Goal: Navigation & Orientation: Find specific page/section

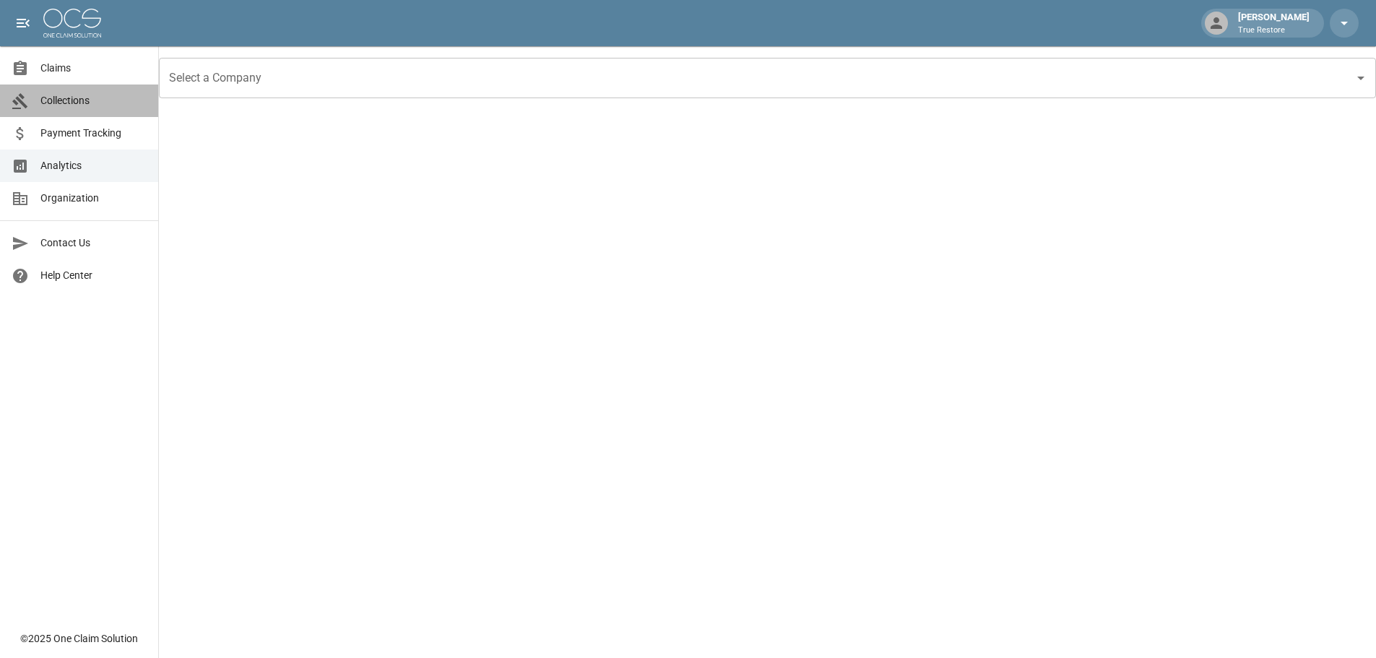
click at [100, 103] on span "Collections" at bounding box center [93, 100] width 106 height 15
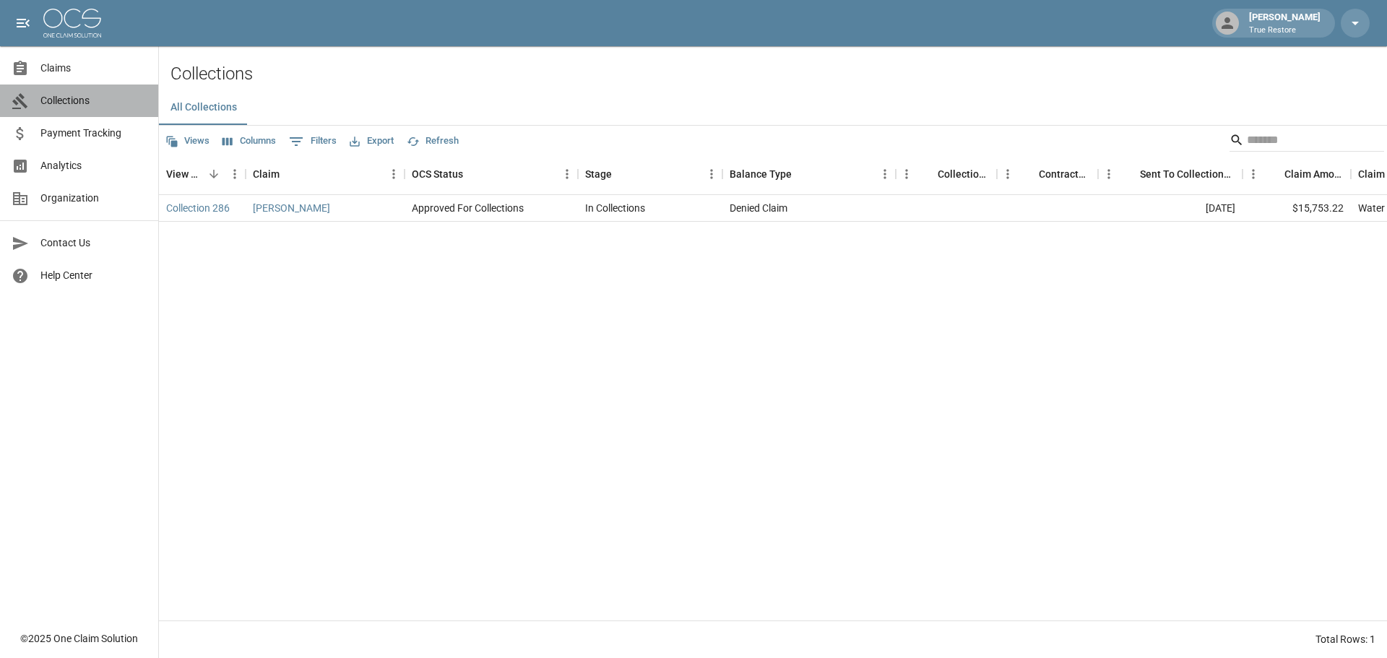
click at [97, 95] on span "Collections" at bounding box center [93, 100] width 106 height 15
click at [97, 69] on span "Claims" at bounding box center [93, 68] width 106 height 15
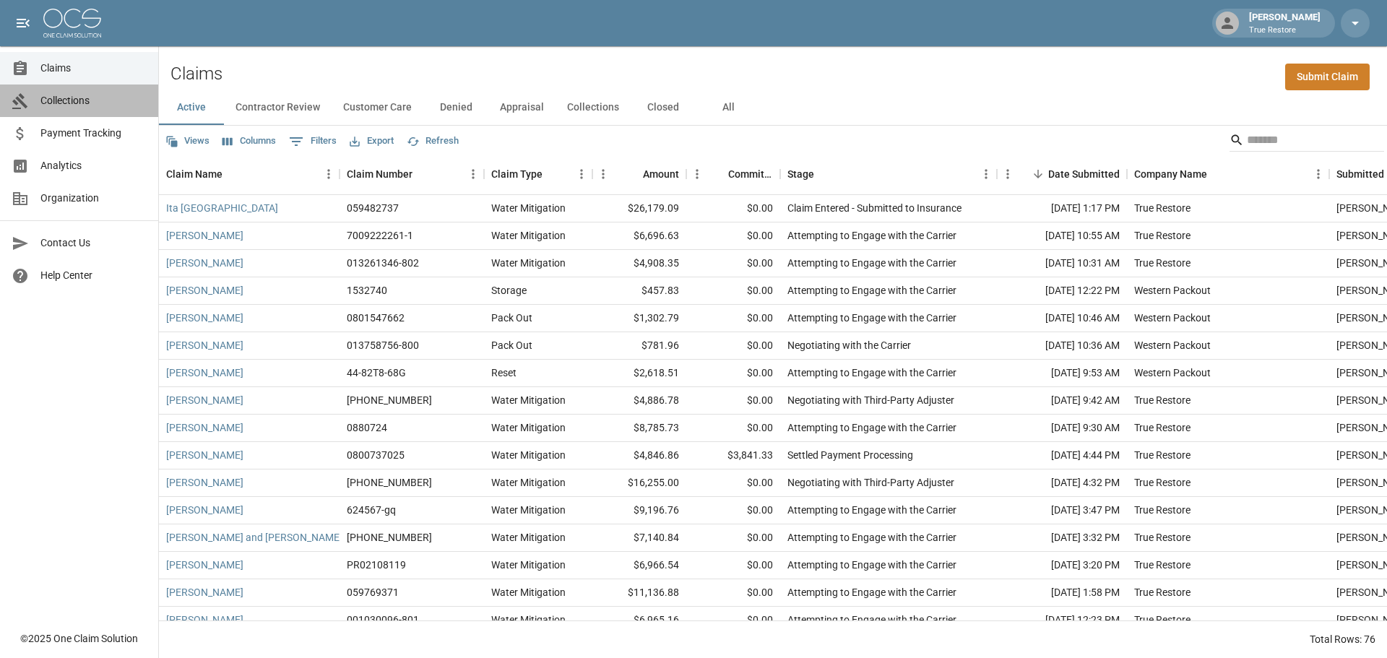
click at [98, 87] on link "Collections" at bounding box center [79, 100] width 158 height 32
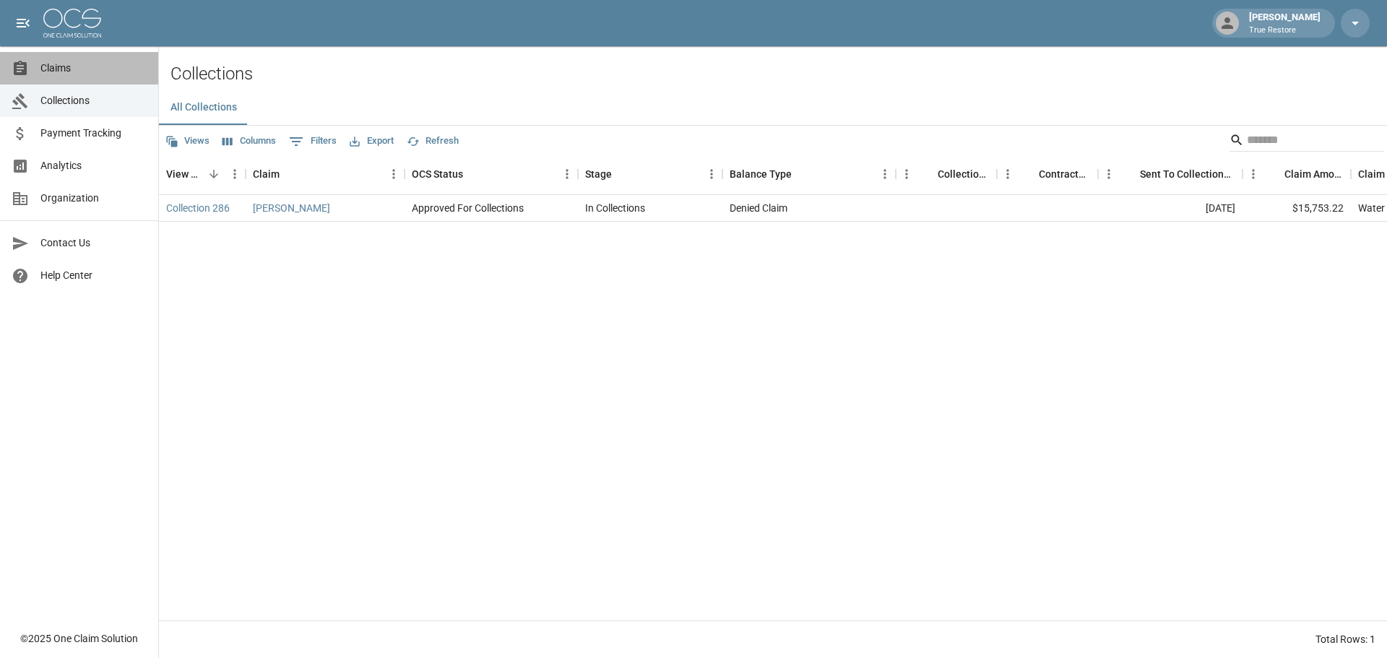
click at [98, 71] on span "Claims" at bounding box center [93, 68] width 106 height 15
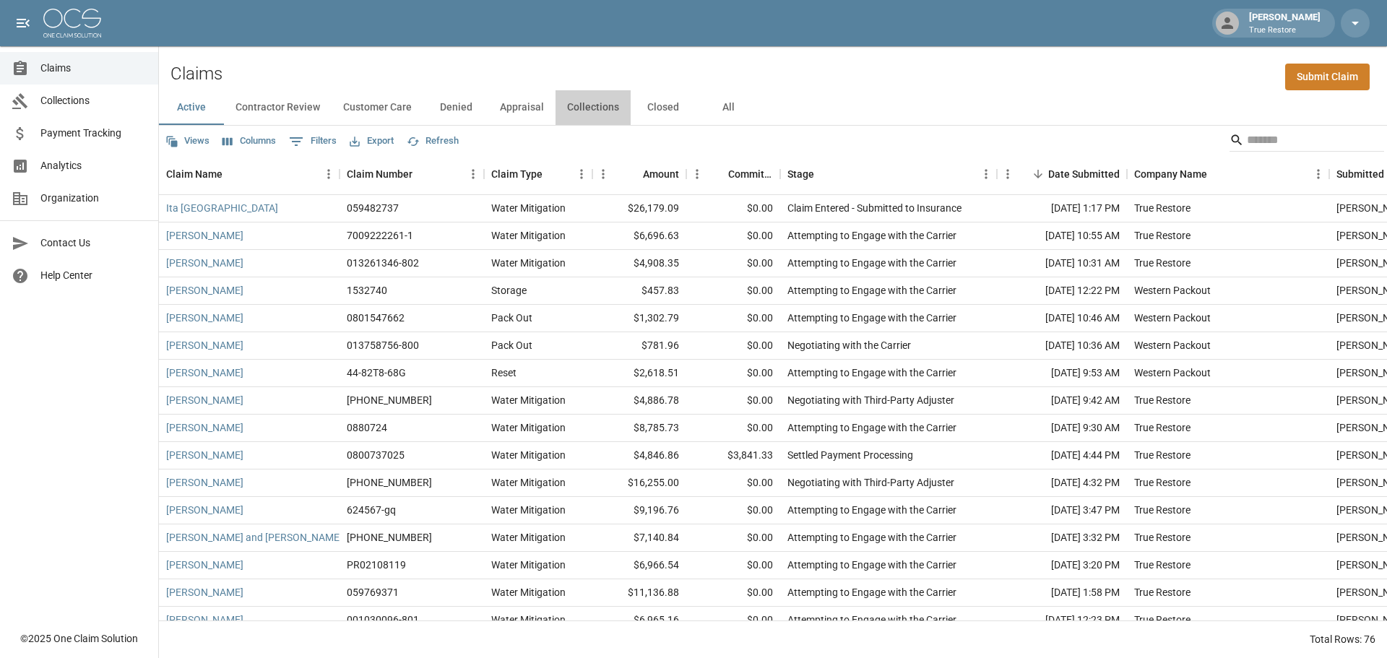
click at [570, 113] on button "Collections" at bounding box center [592, 107] width 75 height 35
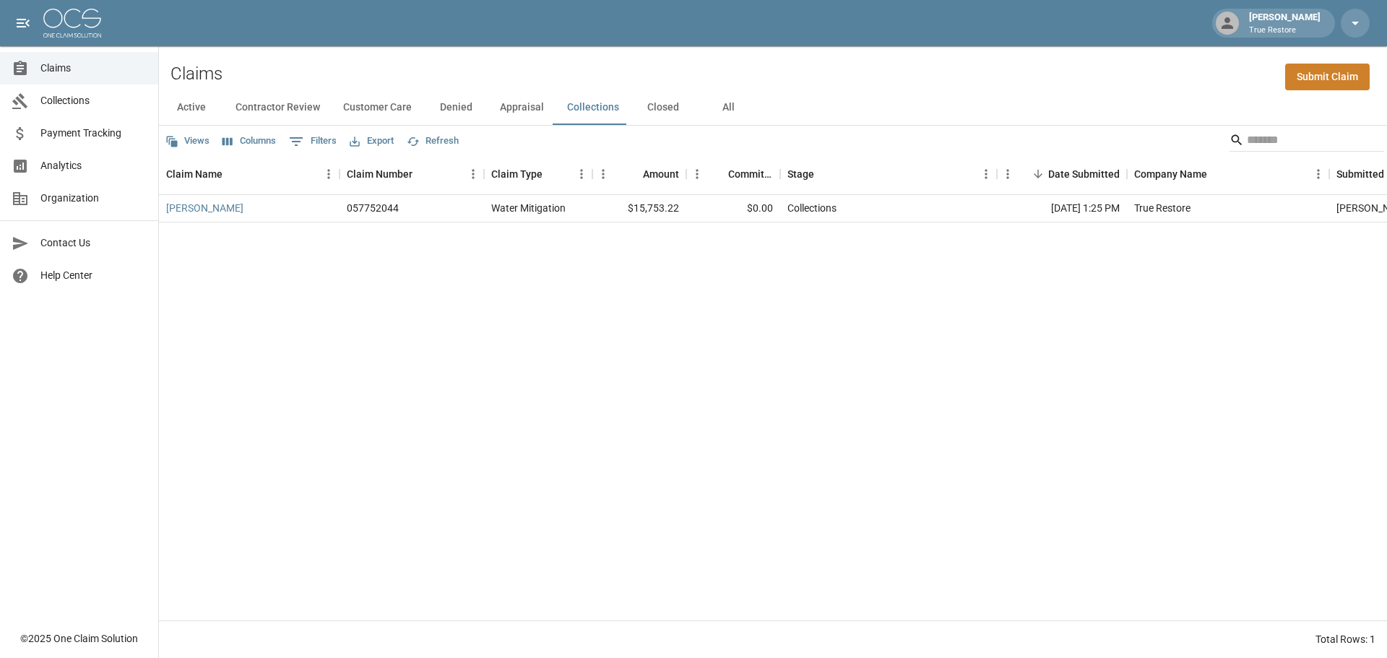
click at [196, 111] on button "Active" at bounding box center [191, 107] width 65 height 35
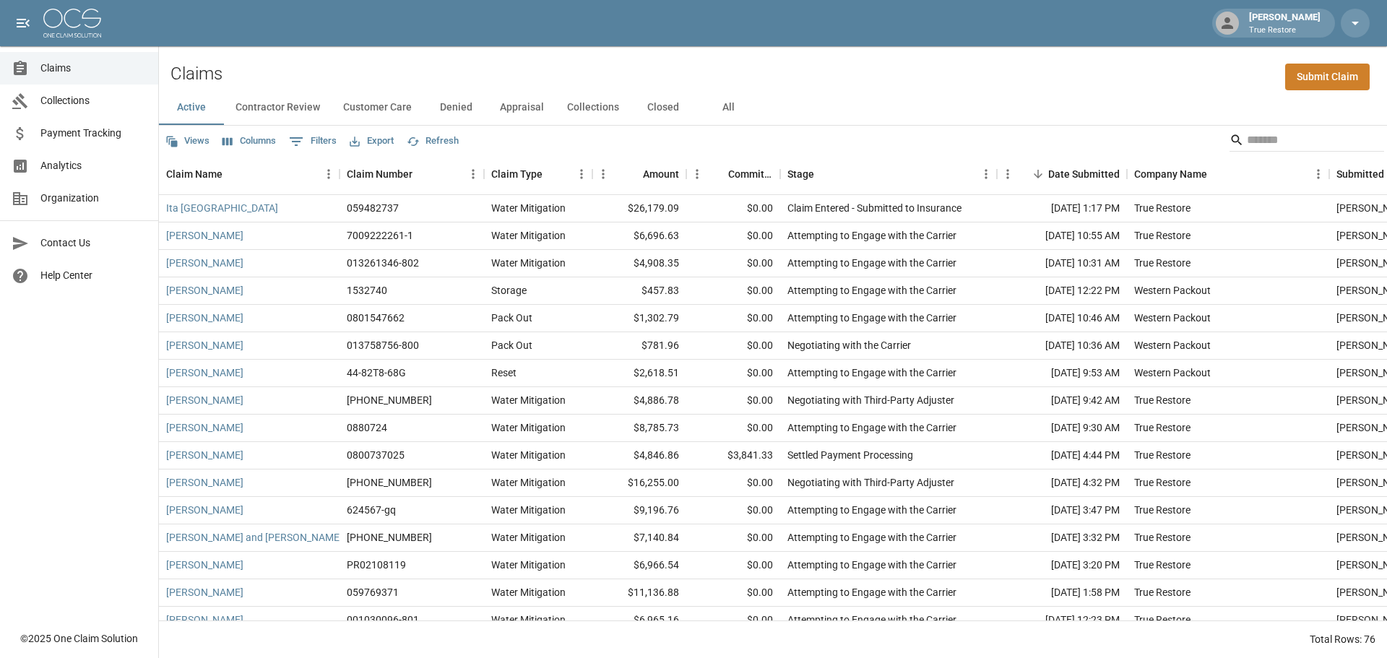
click at [594, 108] on button "Collections" at bounding box center [592, 107] width 75 height 35
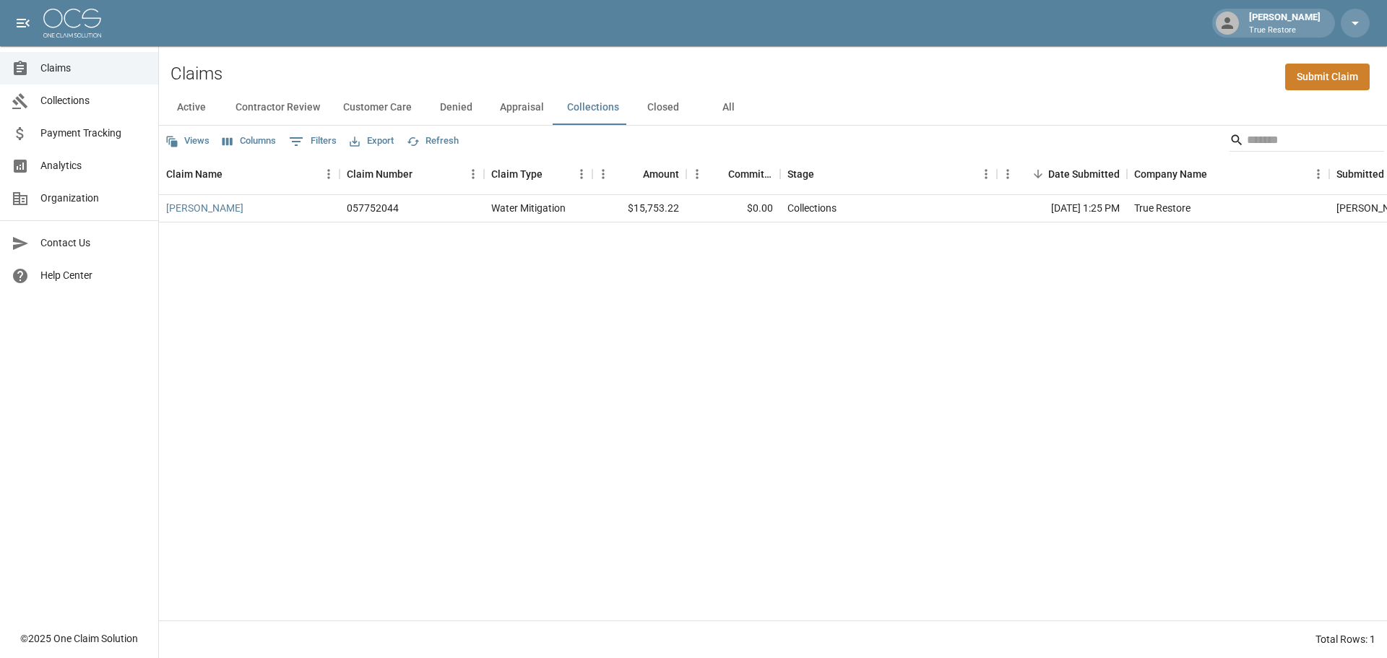
click at [201, 106] on button "Active" at bounding box center [191, 107] width 65 height 35
click at [199, 112] on button "Active" at bounding box center [191, 107] width 65 height 35
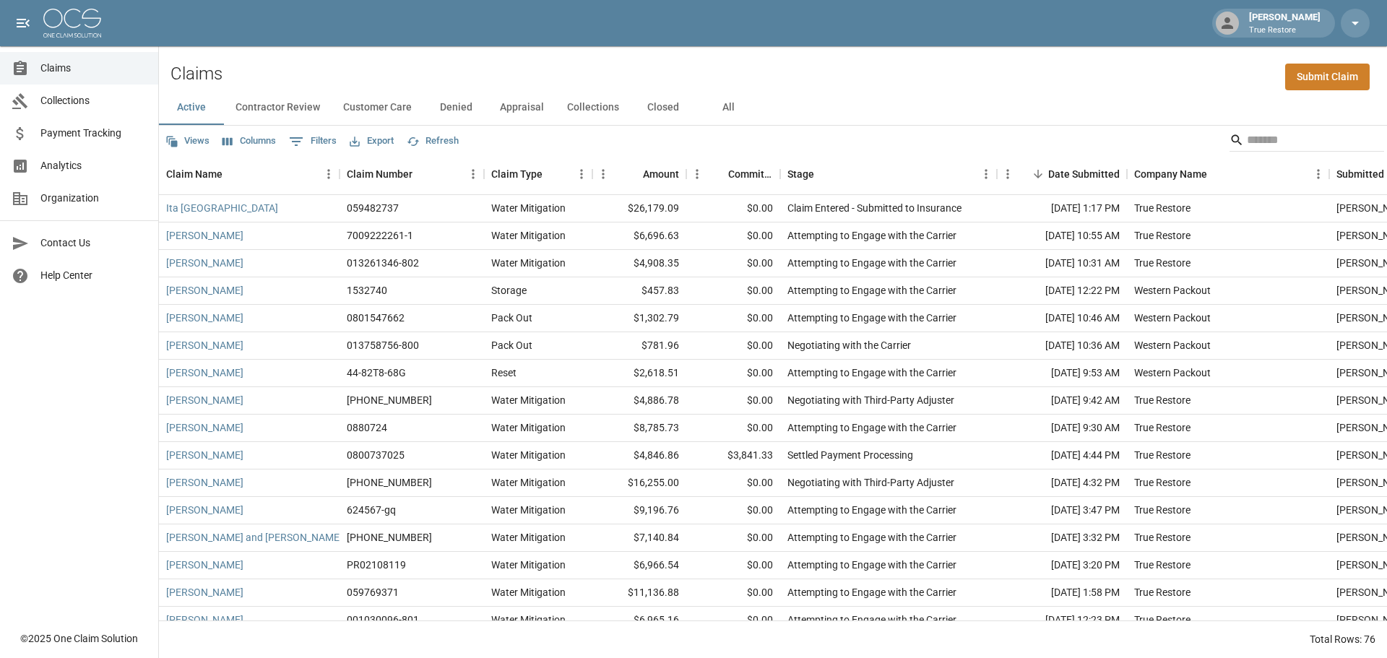
click at [69, 175] on link "Analytics" at bounding box center [79, 165] width 158 height 32
